Goal: Check status

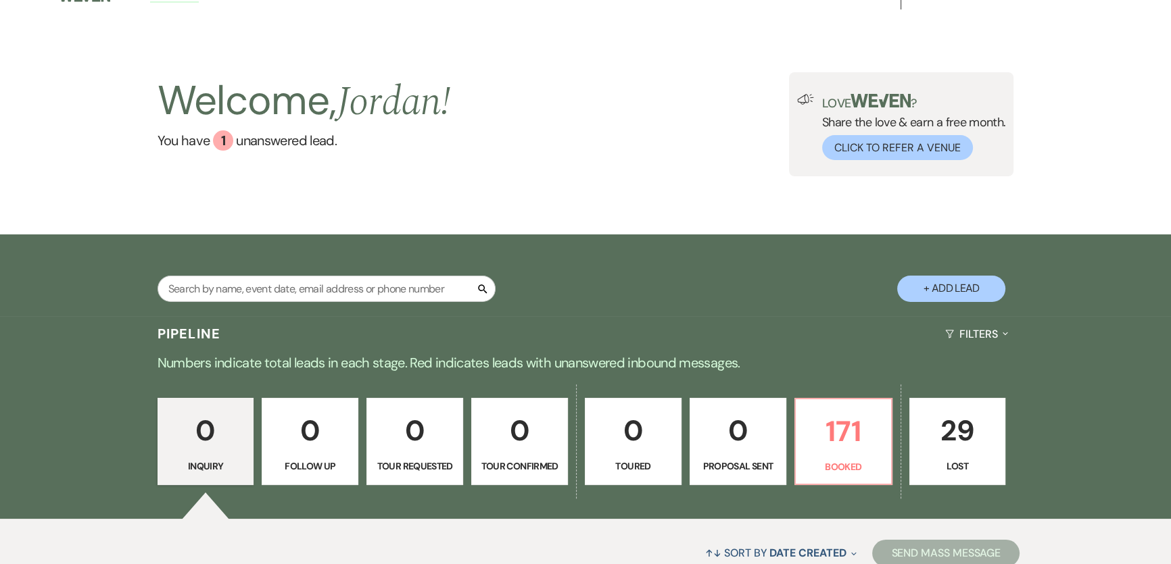
scroll to position [61, 0]
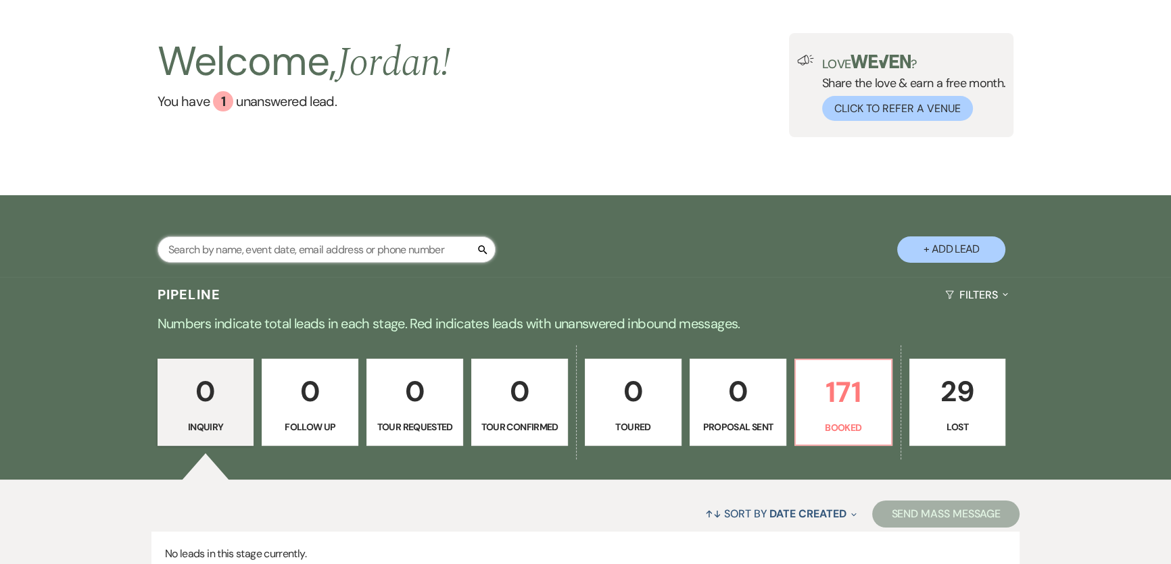
click at [421, 241] on input "text" at bounding box center [327, 250] width 338 height 26
type input "camach"
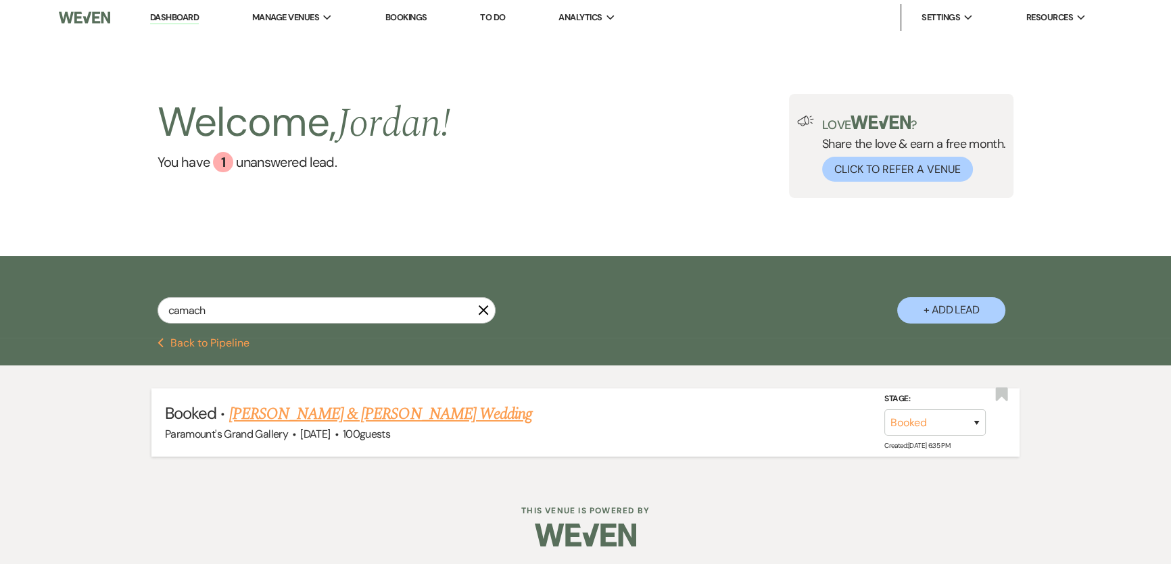
click at [420, 417] on link "[PERSON_NAME] & [PERSON_NAME] Wedding" at bounding box center [380, 414] width 303 height 24
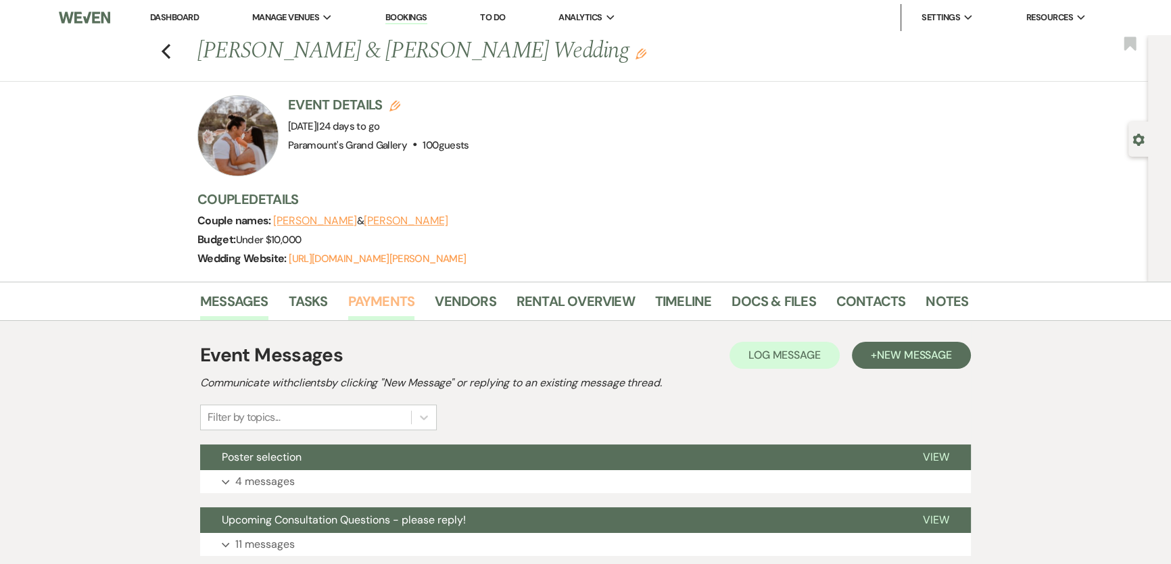
click at [391, 299] on link "Payments" at bounding box center [381, 306] width 67 height 30
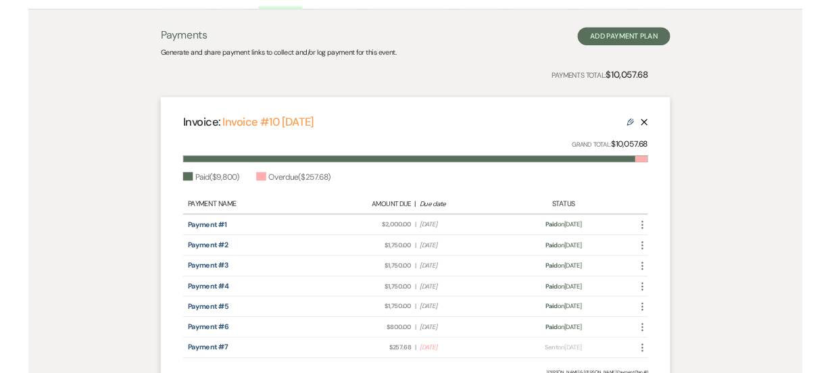
scroll to position [368, 0]
